Goal: Use online tool/utility: Utilize a website feature to perform a specific function

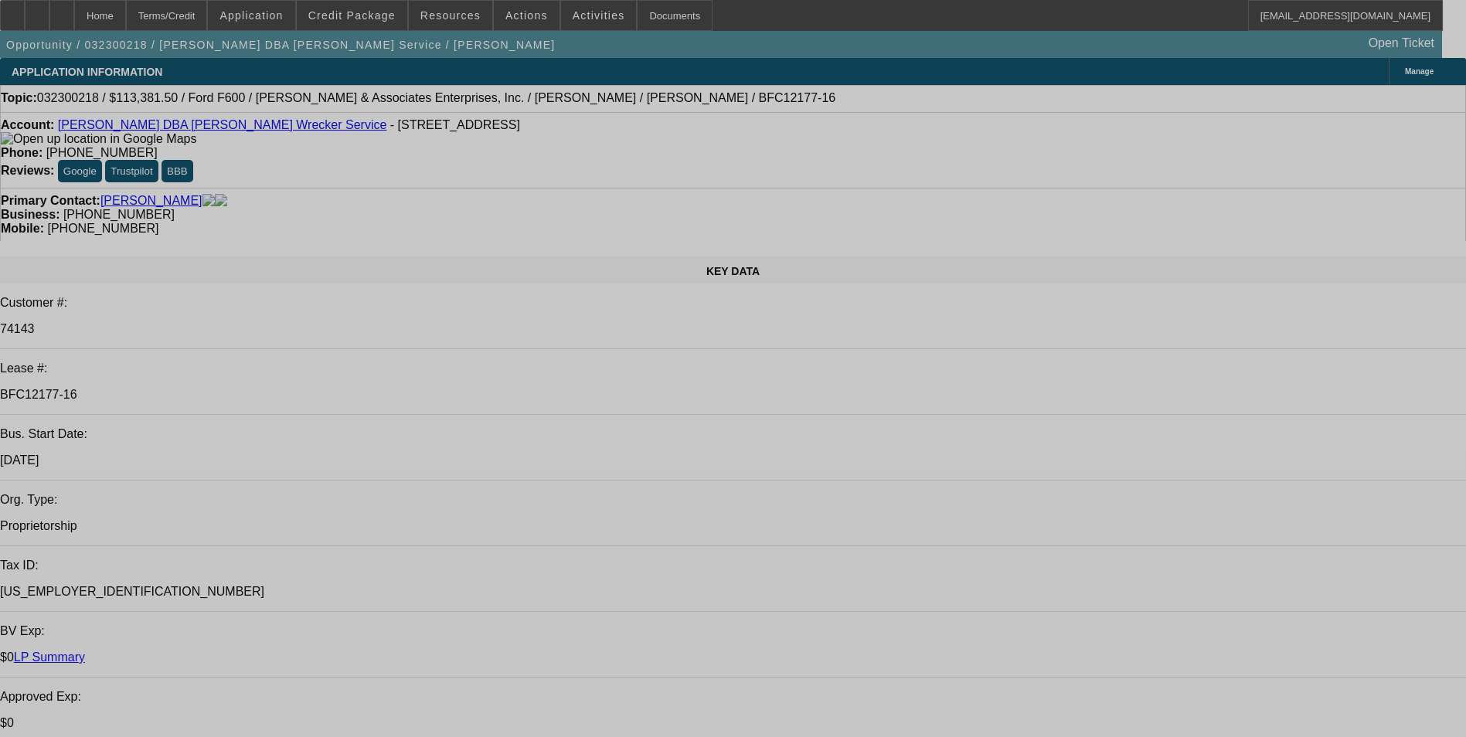
select select "0"
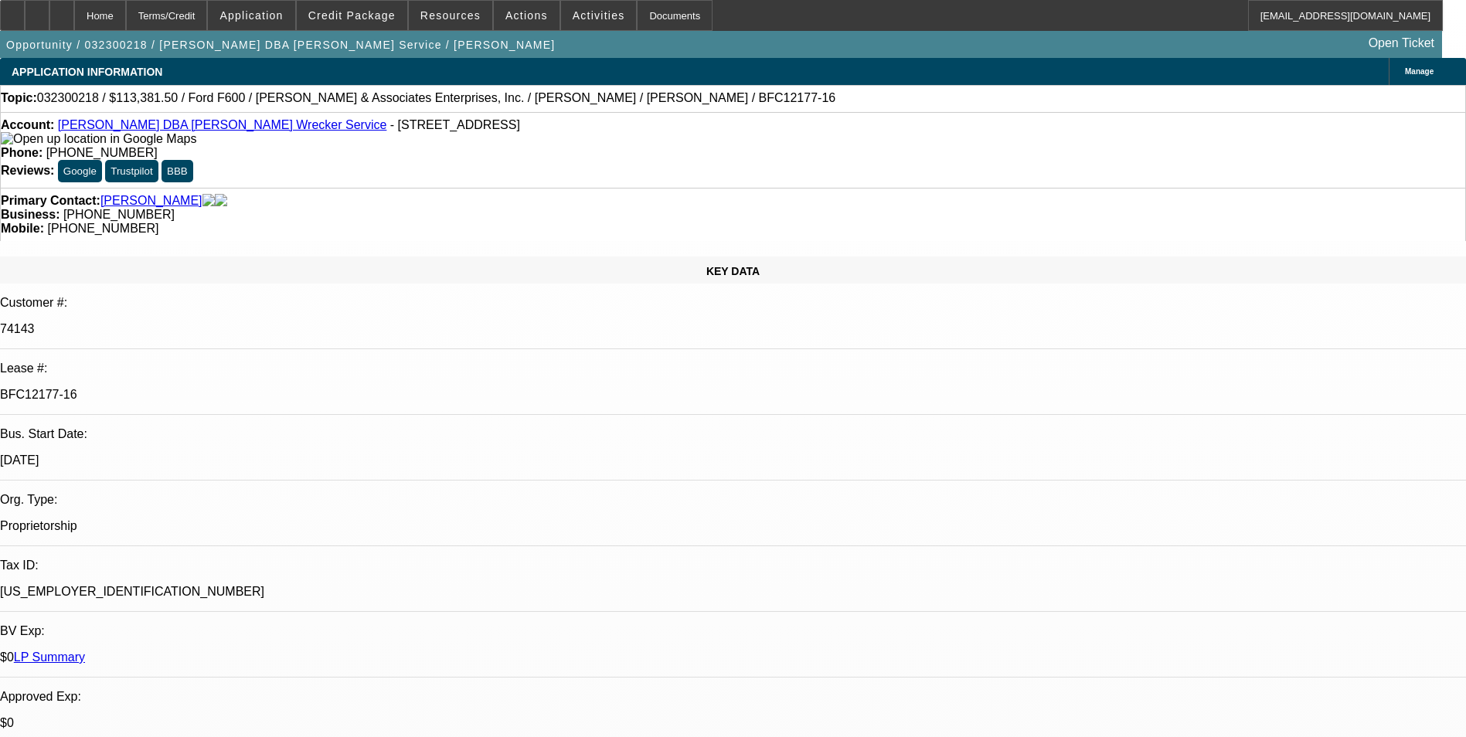
select select "0"
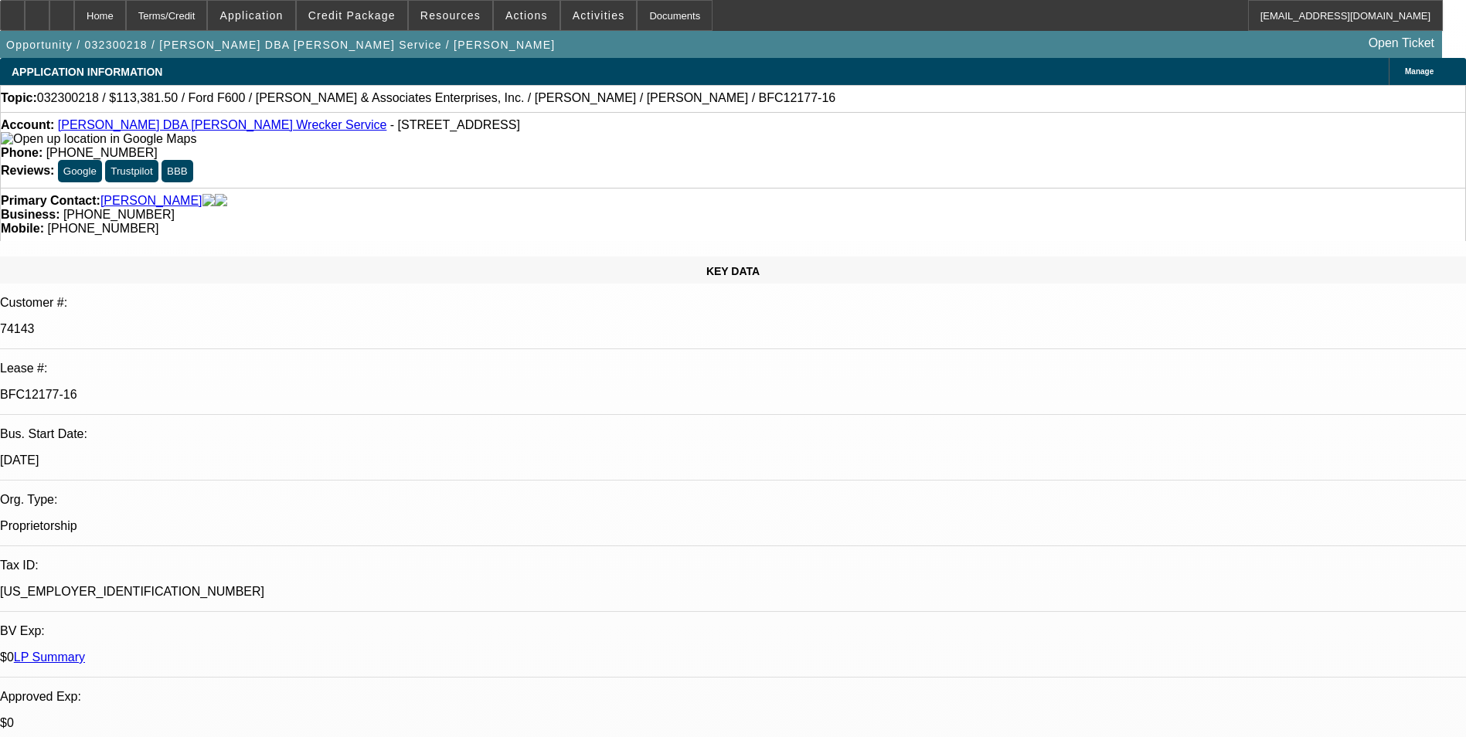
select select "0"
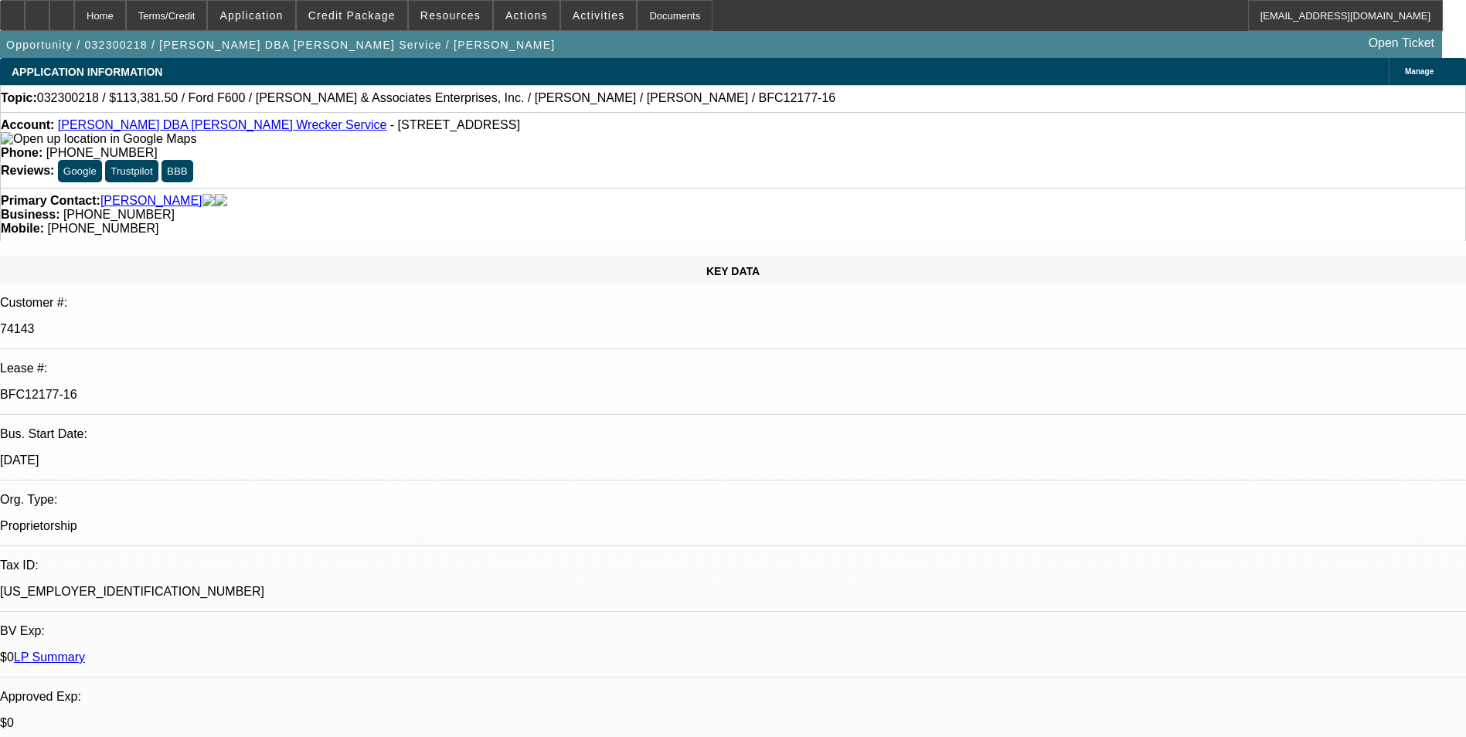
select select "0"
select select "1"
select select "2"
select select "6"
select select "1"
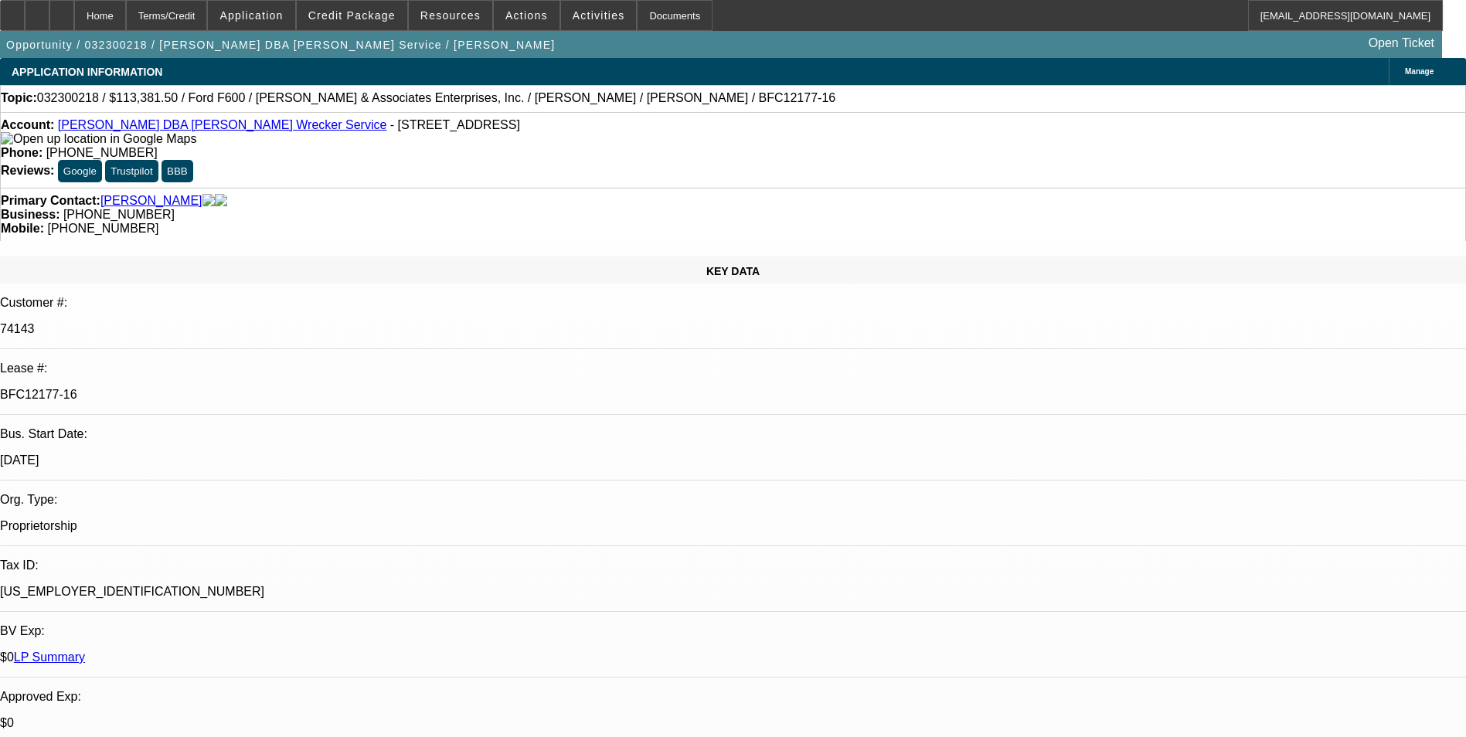
select select "1"
select select "6"
select select "1"
select select "2"
select select "6"
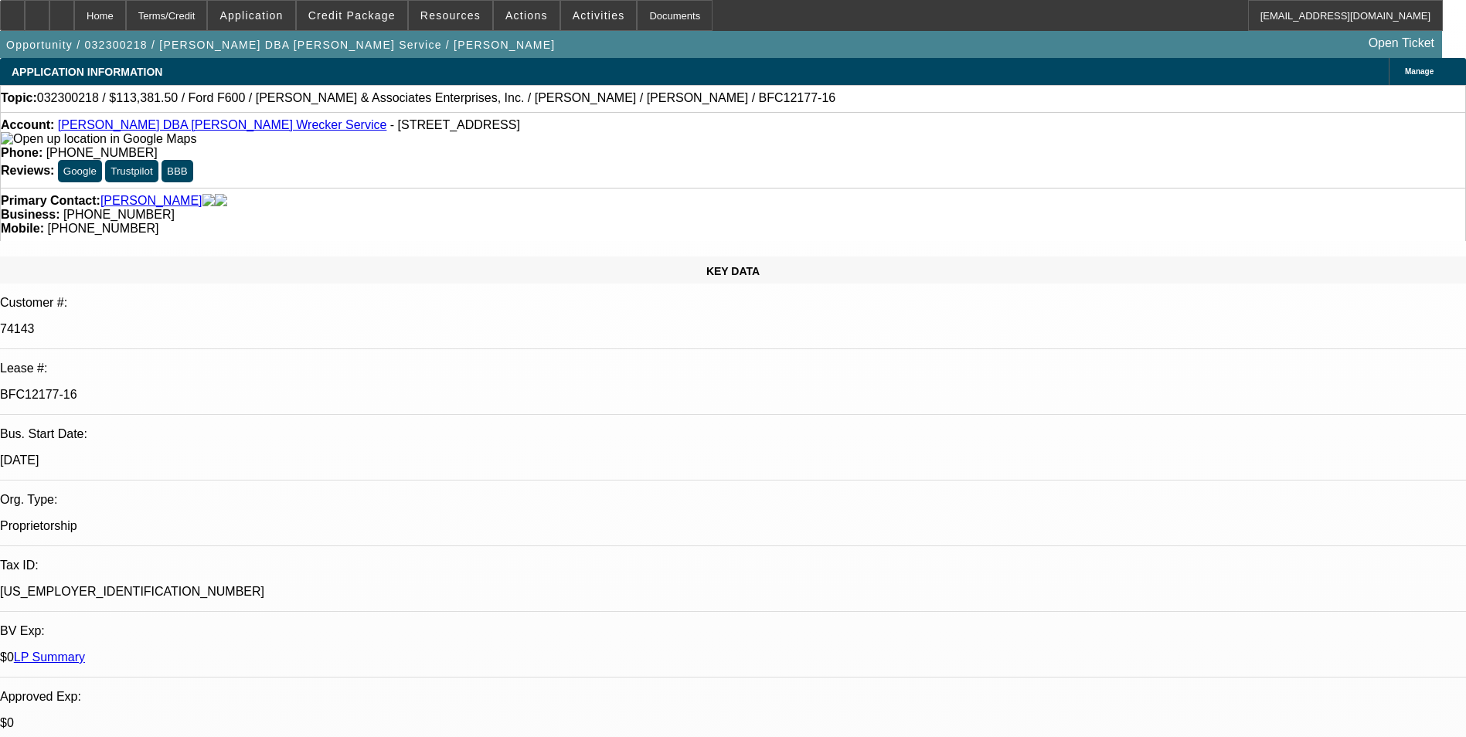
select select "1"
select select "6"
click at [85, 651] on link "LP Summary" at bounding box center [49, 657] width 71 height 13
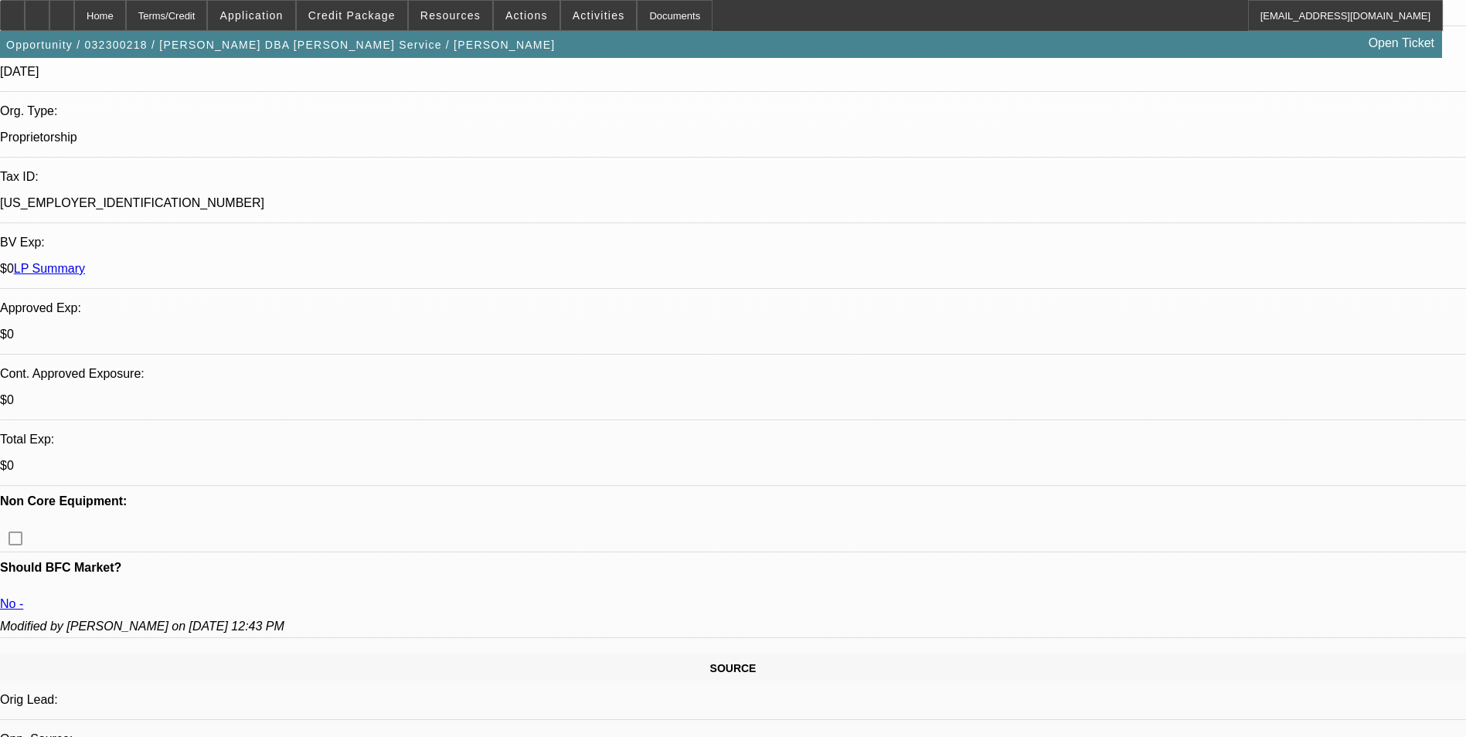
scroll to position [386, 0]
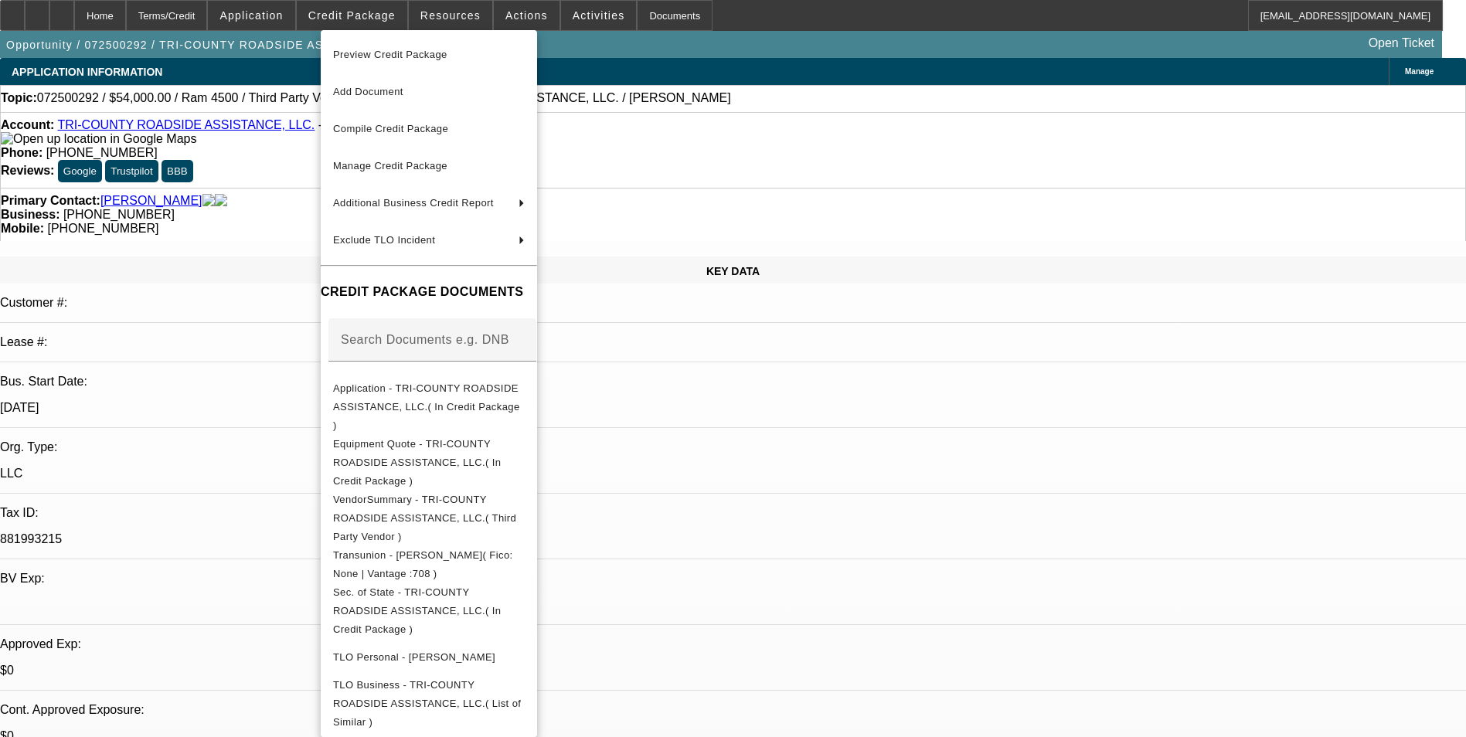
select select "0.2"
select select "0"
select select "2"
select select "0"
select select "6"
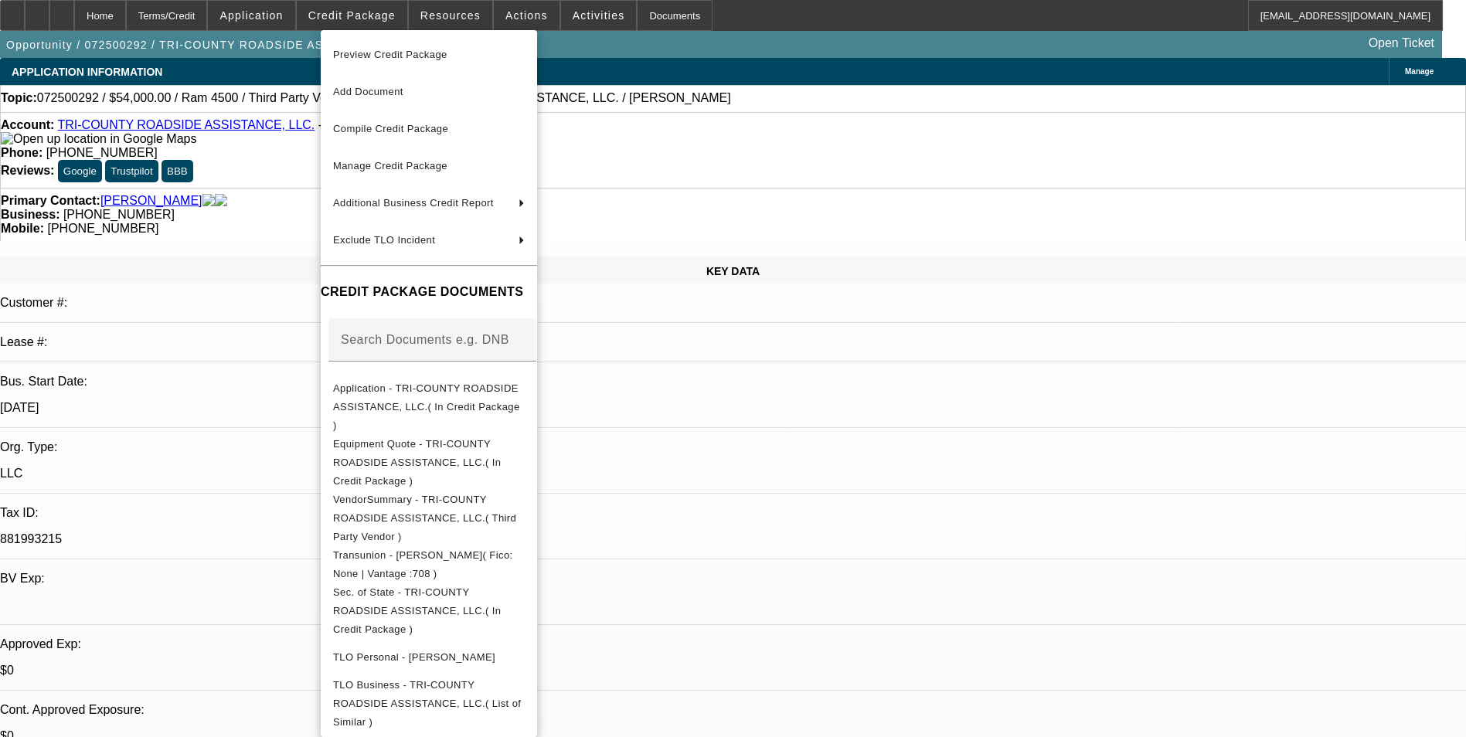
select select "0"
select select "2"
select select "0"
select select "6"
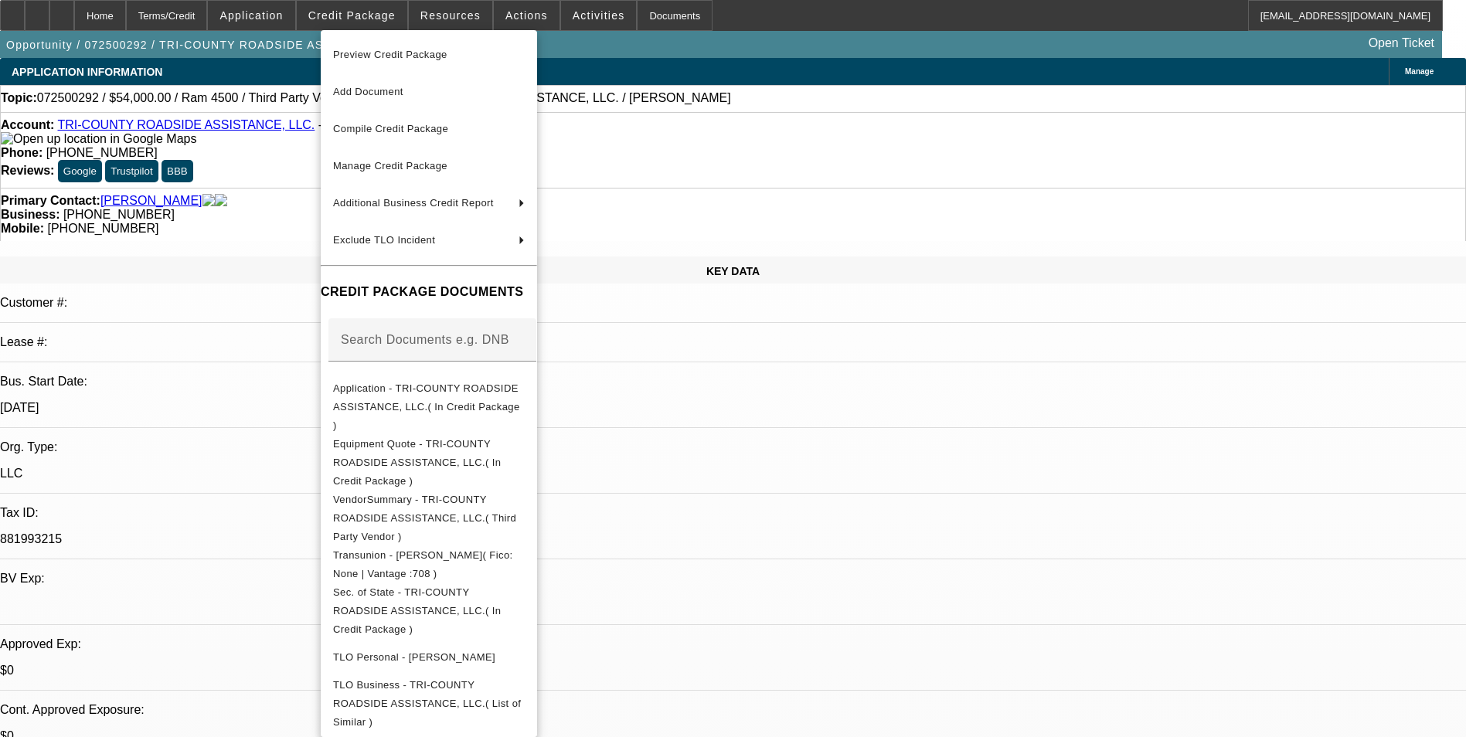
scroll to position [37, 0]
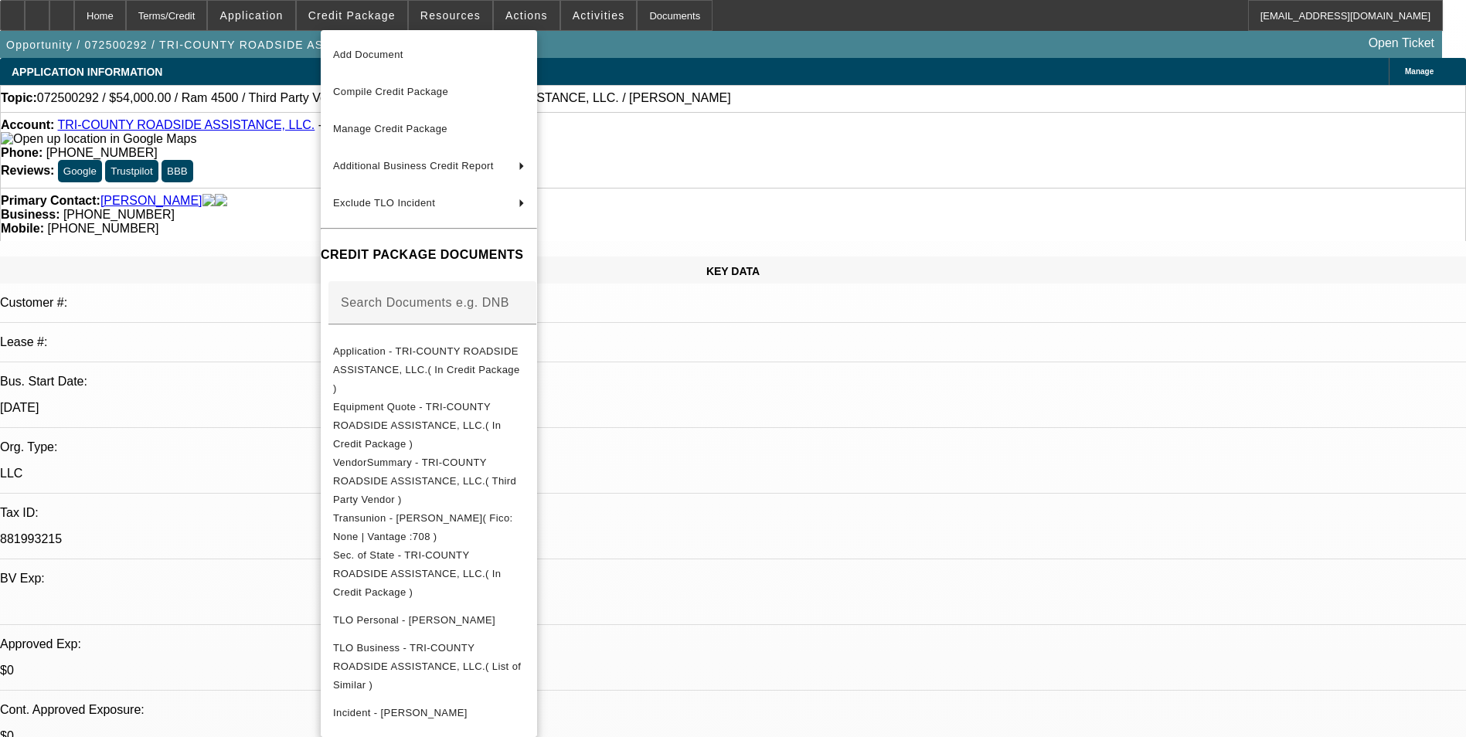
click at [774, 489] on div at bounding box center [733, 368] width 1466 height 737
